Goal: Information Seeking & Learning: Learn about a topic

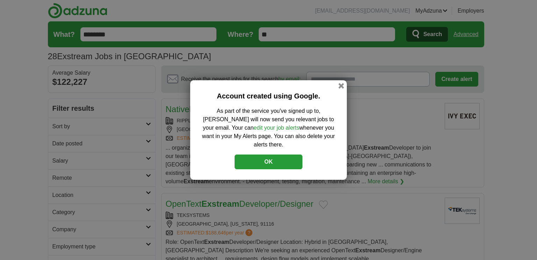
click at [434, 33] on div "Account created using Google. As part of the service you've signed up to, [PERS…" at bounding box center [268, 130] width 537 height 260
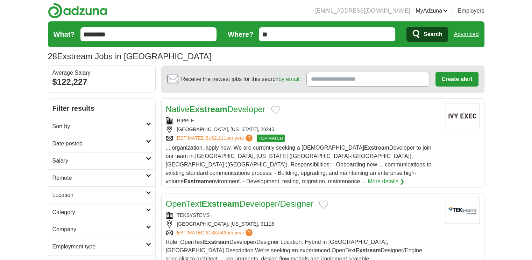
click at [428, 34] on span "Search" at bounding box center [433, 34] width 19 height 14
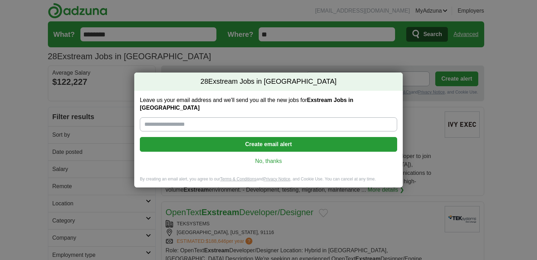
click at [272, 158] on link "No, thanks" at bounding box center [269, 161] width 246 height 8
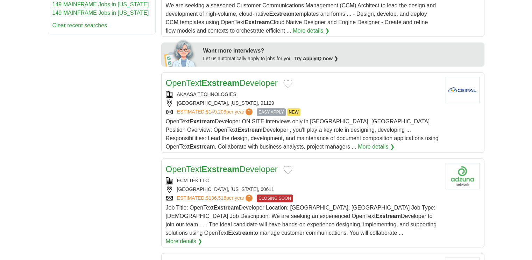
scroll to position [340, 0]
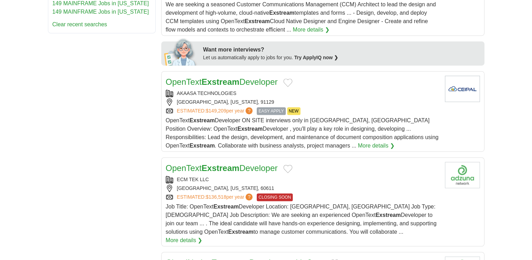
click at [358, 141] on link "More details ❯" at bounding box center [376, 145] width 37 height 8
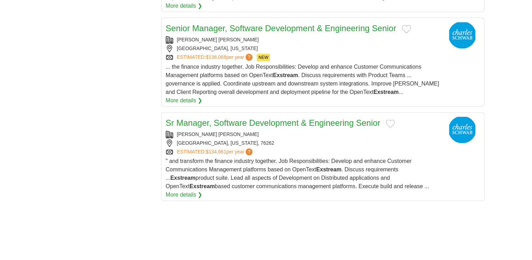
scroll to position [882, 0]
click at [203, 191] on link "More details ❯" at bounding box center [184, 195] width 37 height 8
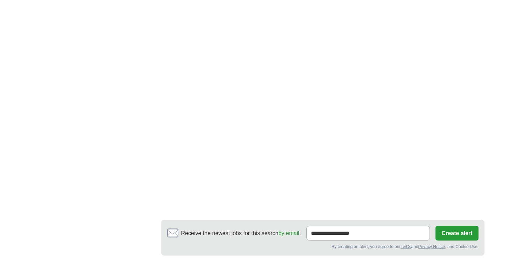
scroll to position [1268, 0]
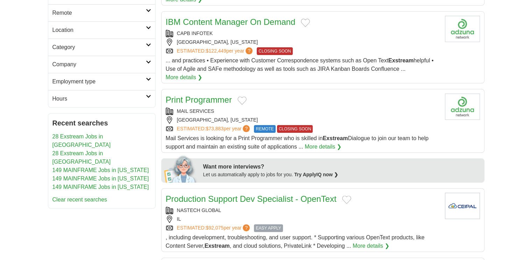
scroll to position [285, 0]
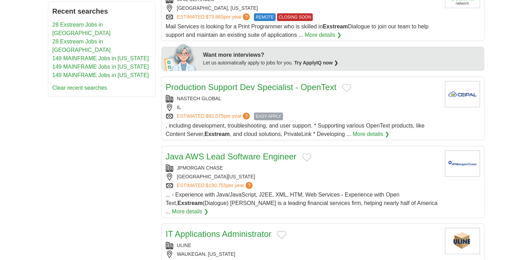
click at [278, 84] on link "Production Support Dev Specialist - OpenText" at bounding box center [251, 86] width 171 height 9
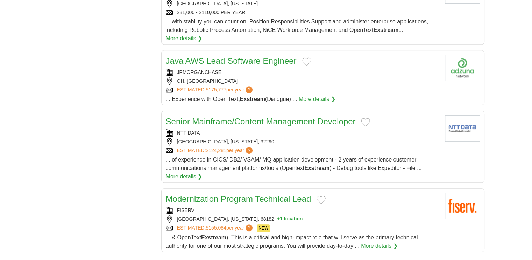
scroll to position [667, 0]
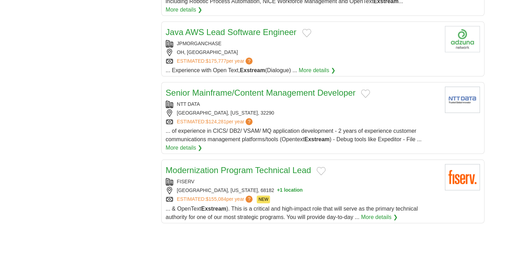
click at [262, 91] on link "Senior Mainframe/Content Management Developer" at bounding box center [261, 92] width 190 height 9
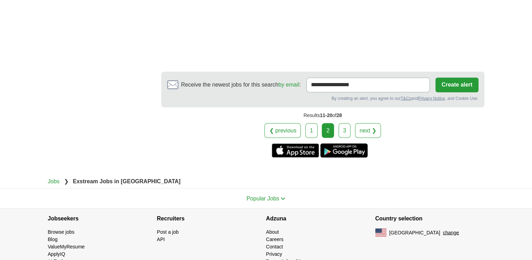
scroll to position [1231, 0]
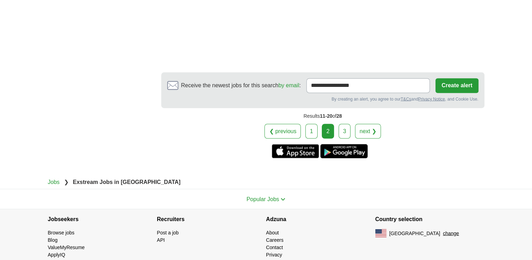
click at [346, 127] on link "3" at bounding box center [345, 130] width 12 height 15
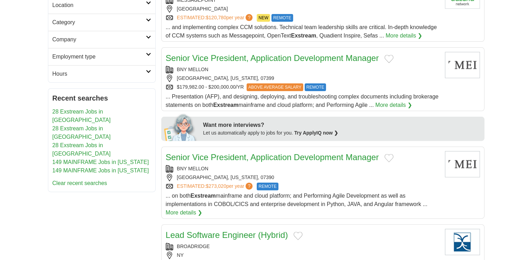
scroll to position [197, 0]
